Goal: Information Seeking & Learning: Learn about a topic

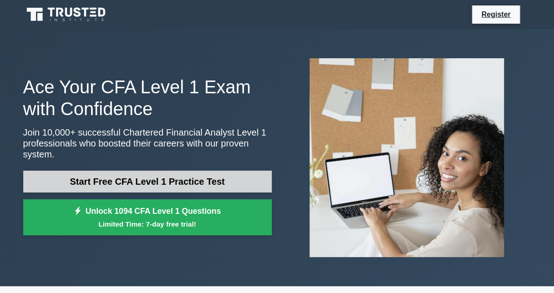
click at [168, 180] on link "Start Free CFA Level 1 Practice Test" at bounding box center [147, 182] width 249 height 22
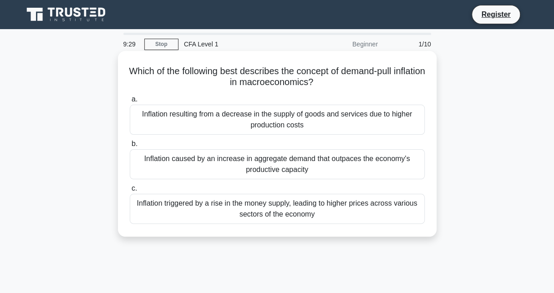
click at [248, 172] on div "Inflation caused by an increase in aggregate demand that outpaces the economy's…" at bounding box center [277, 164] width 295 height 30
click at [130, 147] on input "b. Inflation caused by an increase in aggregate demand that outpaces the econom…" at bounding box center [130, 144] width 0 height 6
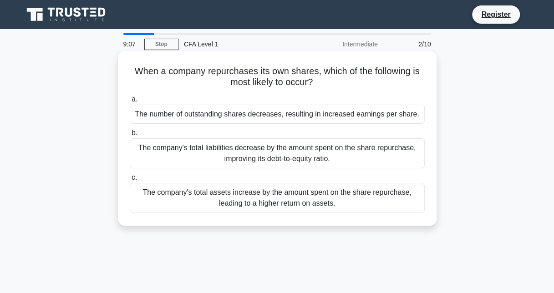
click at [224, 121] on div "The number of outstanding shares decreases, resulting in increased earnings per…" at bounding box center [277, 114] width 295 height 19
click at [130, 102] on input "a. The number of outstanding shares decreases, resulting in increased earnings …" at bounding box center [130, 100] width 0 height 6
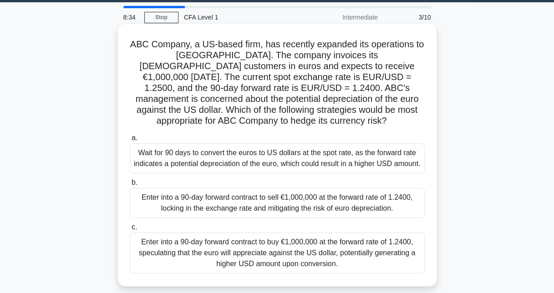
scroll to position [27, 0]
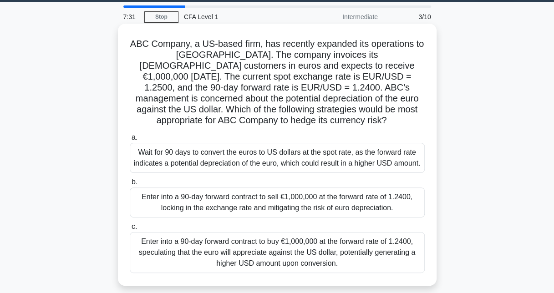
click at [316, 200] on div "Enter into a 90-day forward contract to sell €1,000,000 at the forward rate of …" at bounding box center [277, 203] width 295 height 30
click at [130, 185] on input "b. Enter into a 90-day forward contract to sell €1,000,000 at the forward rate …" at bounding box center [130, 182] width 0 height 6
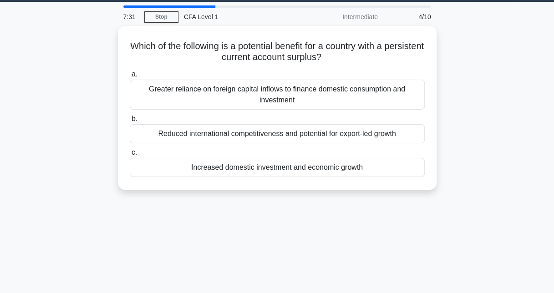
scroll to position [0, 0]
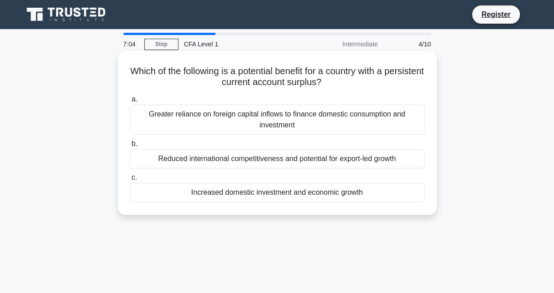
click at [253, 191] on div "Increased domestic investment and economic growth" at bounding box center [277, 192] width 295 height 19
click at [130, 181] on input "c. Increased domestic investment and economic growth" at bounding box center [130, 178] width 0 height 6
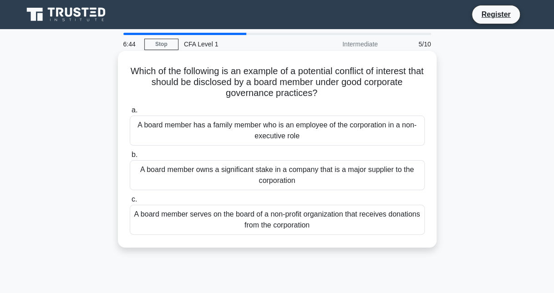
click at [202, 184] on div "A board member owns a significant stake in a company that is a major supplier t…" at bounding box center [277, 175] width 295 height 30
click at [130, 158] on input "b. A board member owns a significant stake in a company that is a major supplie…" at bounding box center [130, 155] width 0 height 6
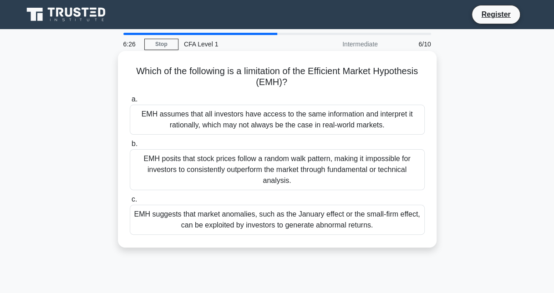
click at [210, 127] on div "EMH assumes that all investors have access to the same information and interpre…" at bounding box center [277, 120] width 295 height 30
click at [130, 102] on input "a. EMH assumes that all investors have access to the same information and inter…" at bounding box center [130, 100] width 0 height 6
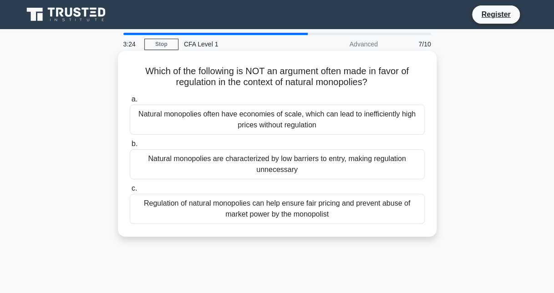
click at [235, 117] on div "Natural monopolies often have economies of scale, which can lead to inefficient…" at bounding box center [277, 120] width 295 height 30
click at [130, 102] on input "a. Natural monopolies often have economies of scale, which can lead to ineffici…" at bounding box center [130, 100] width 0 height 6
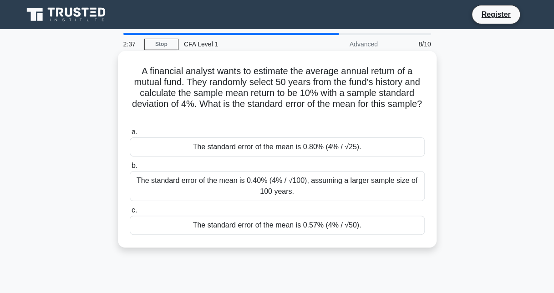
click at [279, 226] on div "The standard error of the mean is 0.57% (4% / √50)." at bounding box center [277, 225] width 295 height 19
click at [130, 214] on input "c. The standard error of the mean is 0.57% (4% / √50)." at bounding box center [130, 211] width 0 height 6
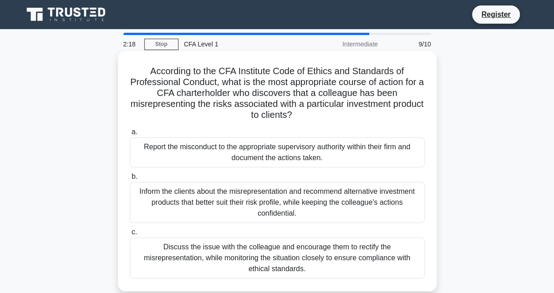
click at [237, 149] on div "Report the misconduct to the appropriate supervisory authority within their fir…" at bounding box center [277, 153] width 295 height 30
click at [130, 135] on input "a. Report the misconduct to the appropriate supervisory authority within their …" at bounding box center [130, 132] width 0 height 6
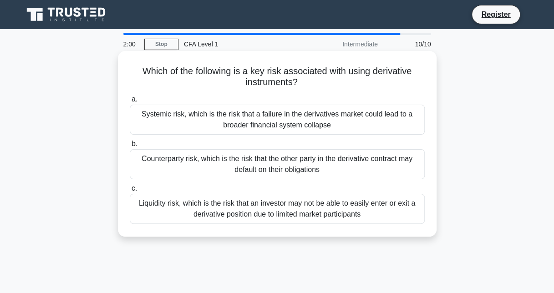
click at [235, 206] on div "Liquidity risk, which is the risk that an investor may not be able to easily en…" at bounding box center [277, 209] width 295 height 30
click at [130, 192] on input "c. Liquidity risk, which is the risk that an investor may not be able to easily…" at bounding box center [130, 189] width 0 height 6
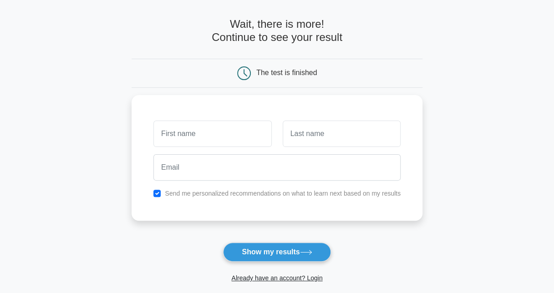
scroll to position [46, 0]
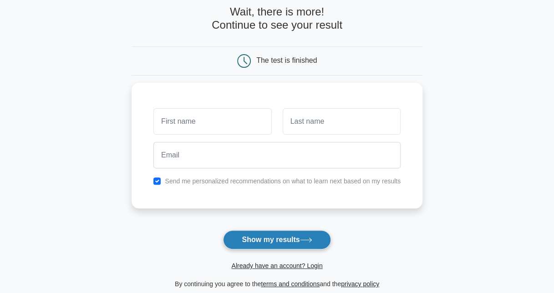
click at [259, 234] on button "Show my results" at bounding box center [276, 239] width 107 height 19
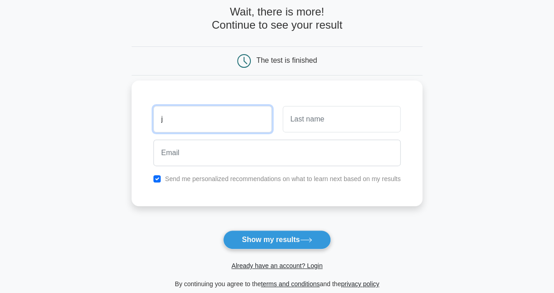
type input "j"
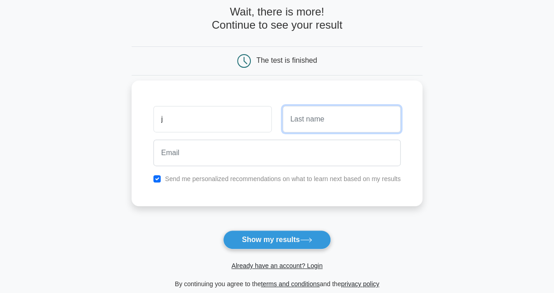
click at [339, 112] on input "text" at bounding box center [342, 119] width 118 height 26
type input "a"
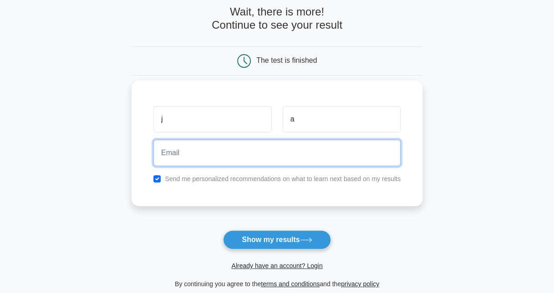
click at [324, 146] on input "email" at bounding box center [276, 153] width 247 height 26
type input "joe.osullivan@interpathadvisory.com"
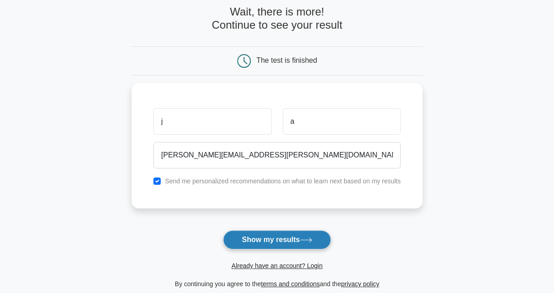
click at [283, 238] on button "Show my results" at bounding box center [276, 239] width 107 height 19
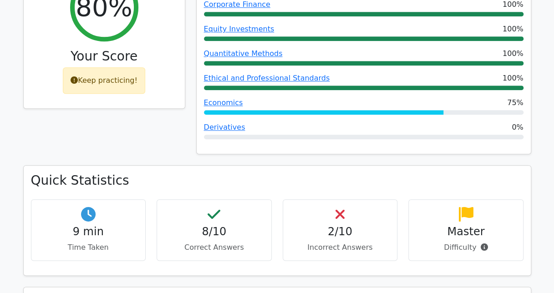
scroll to position [409, 0]
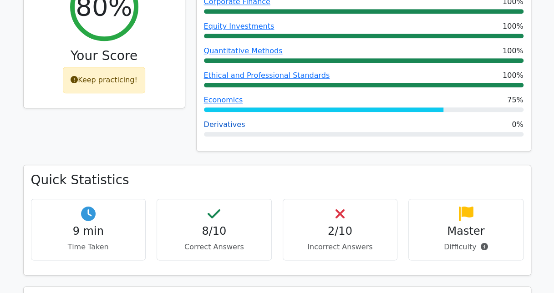
click at [228, 120] on link "Derivatives" at bounding box center [224, 124] width 41 height 9
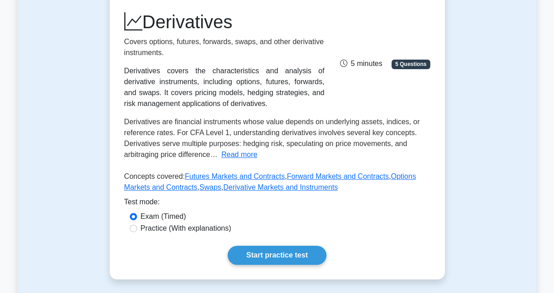
scroll to position [118, 0]
drag, startPoint x: 180, startPoint y: 220, endPoint x: 172, endPoint y: 219, distance: 8.4
click at [172, 219] on label "Exam (Timed)" at bounding box center [164, 216] width 46 height 11
drag, startPoint x: 172, startPoint y: 219, endPoint x: 178, endPoint y: 237, distance: 19.5
click at [178, 237] on div "Derivatives Covers options, futures, forwards, swaps, and other derivative inst…" at bounding box center [277, 137] width 335 height 283
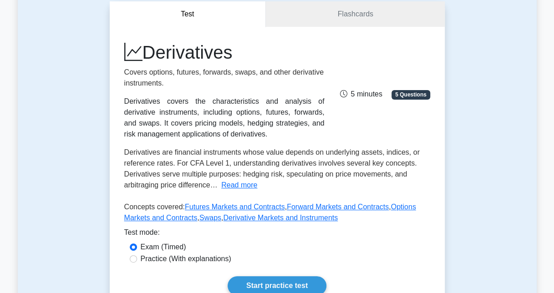
scroll to position [0, 0]
